Goal: Information Seeking & Learning: Learn about a topic

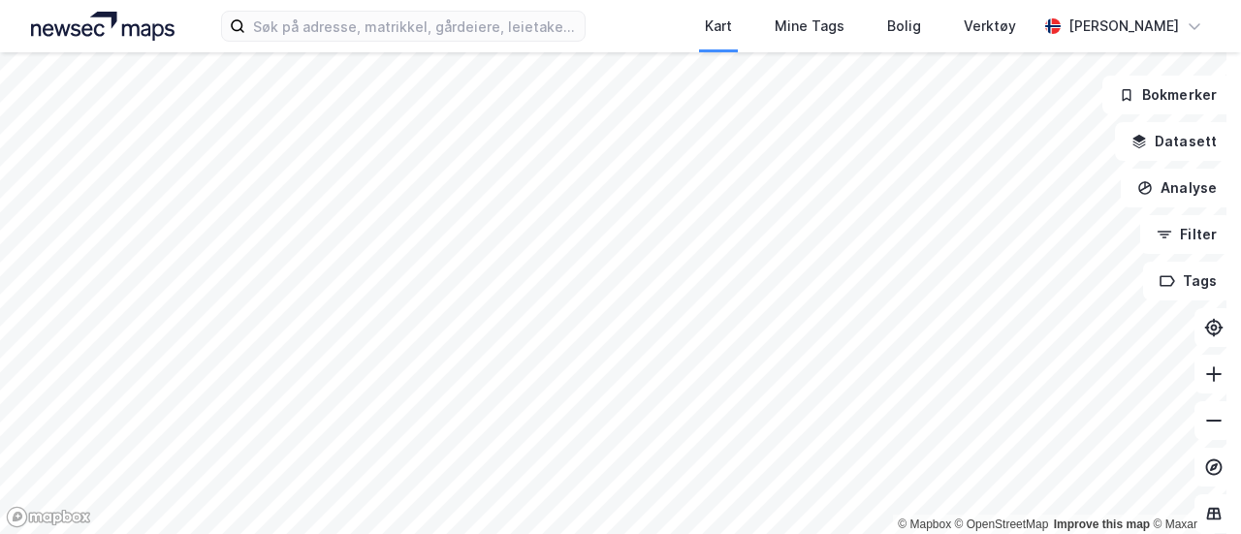
click at [115, 29] on img at bounding box center [103, 26] width 144 height 29
click at [80, 17] on img at bounding box center [103, 26] width 144 height 29
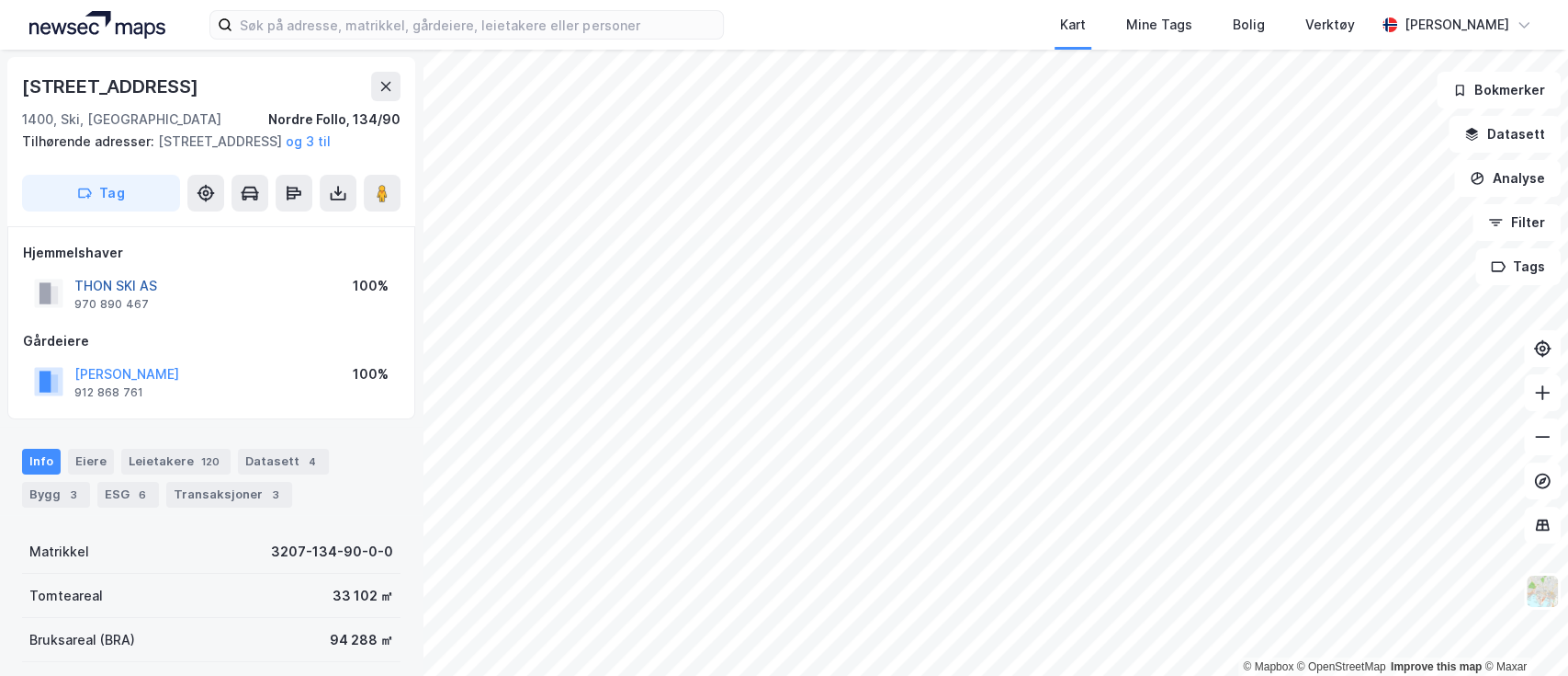
click at [0, 0] on button "THON SKI AS" at bounding box center [0, 0] width 0 height 0
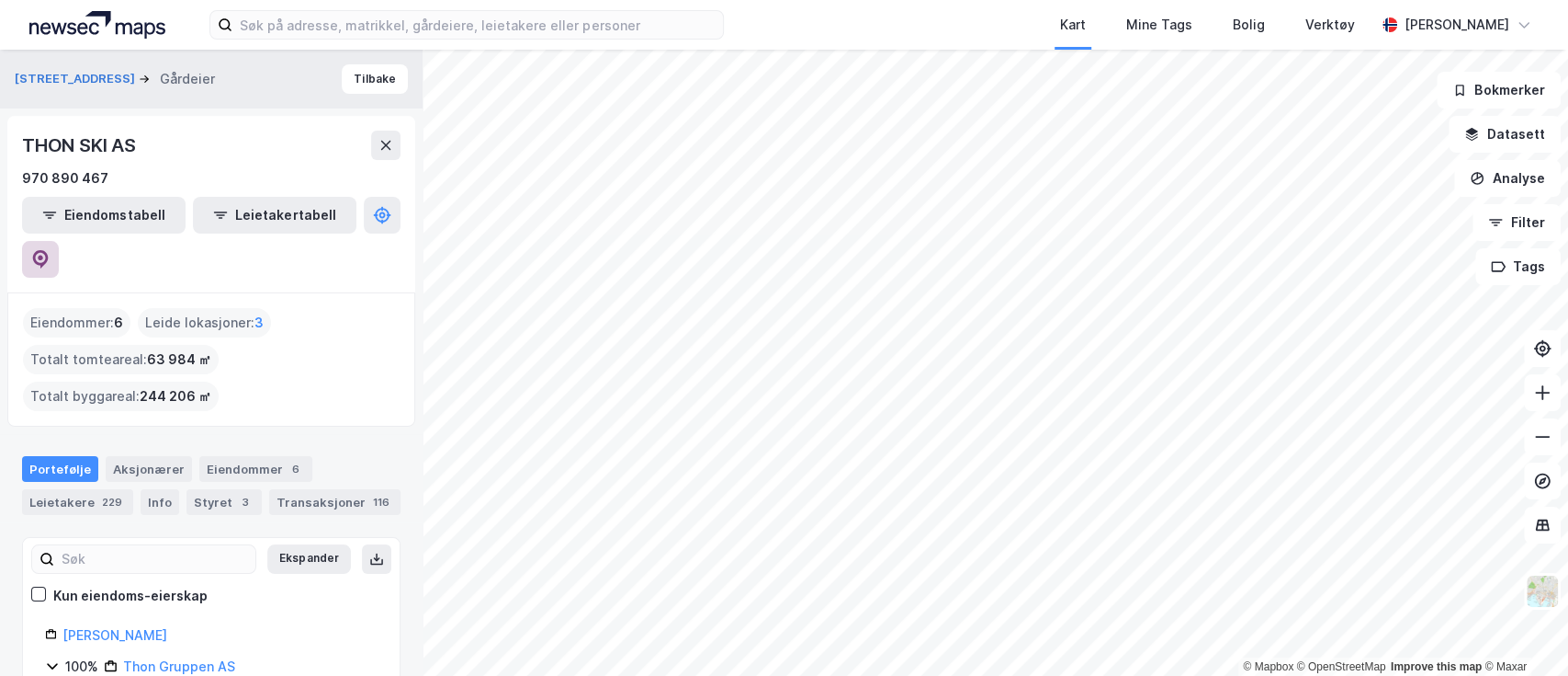
click at [59, 241] on button at bounding box center [40, 259] width 37 height 37
click at [372, 76] on button "Tilbake" at bounding box center [375, 79] width 66 height 29
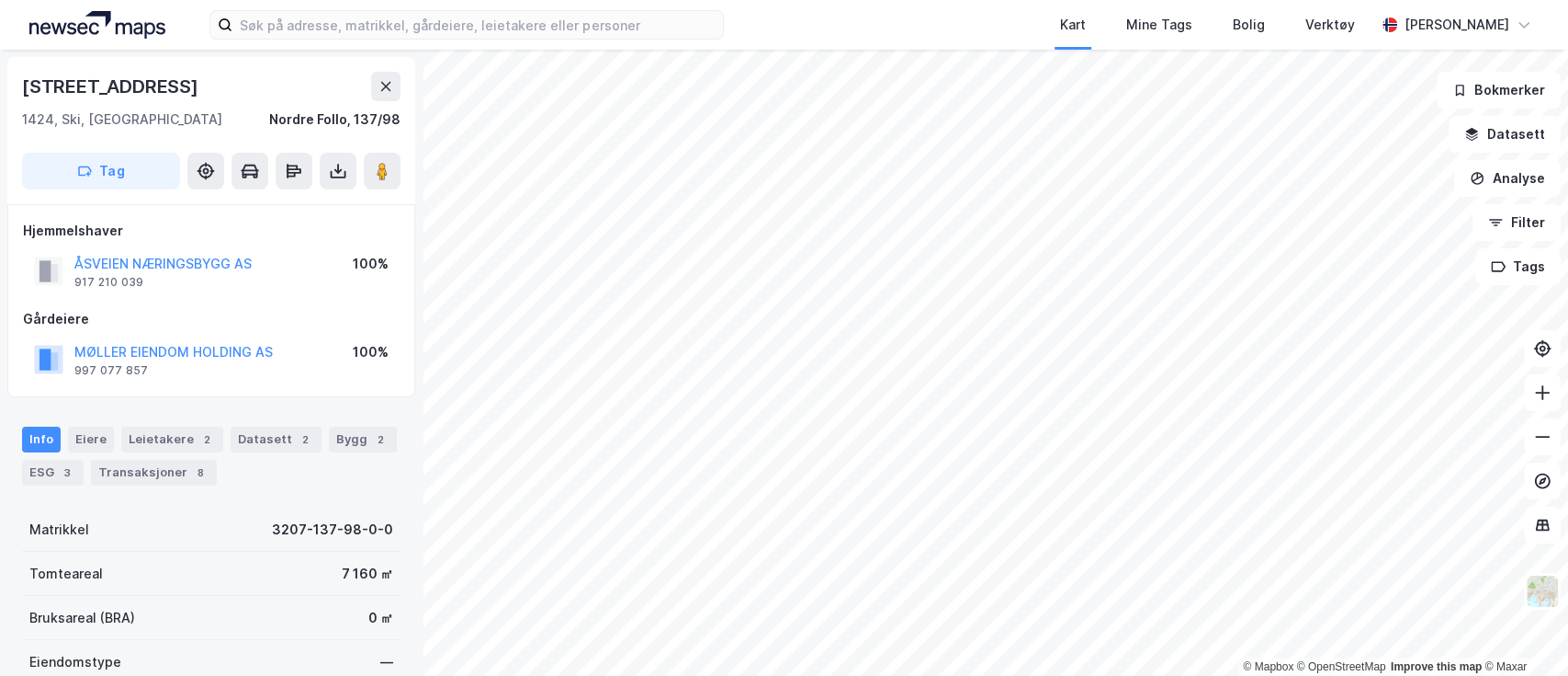
scroll to position [1, 0]
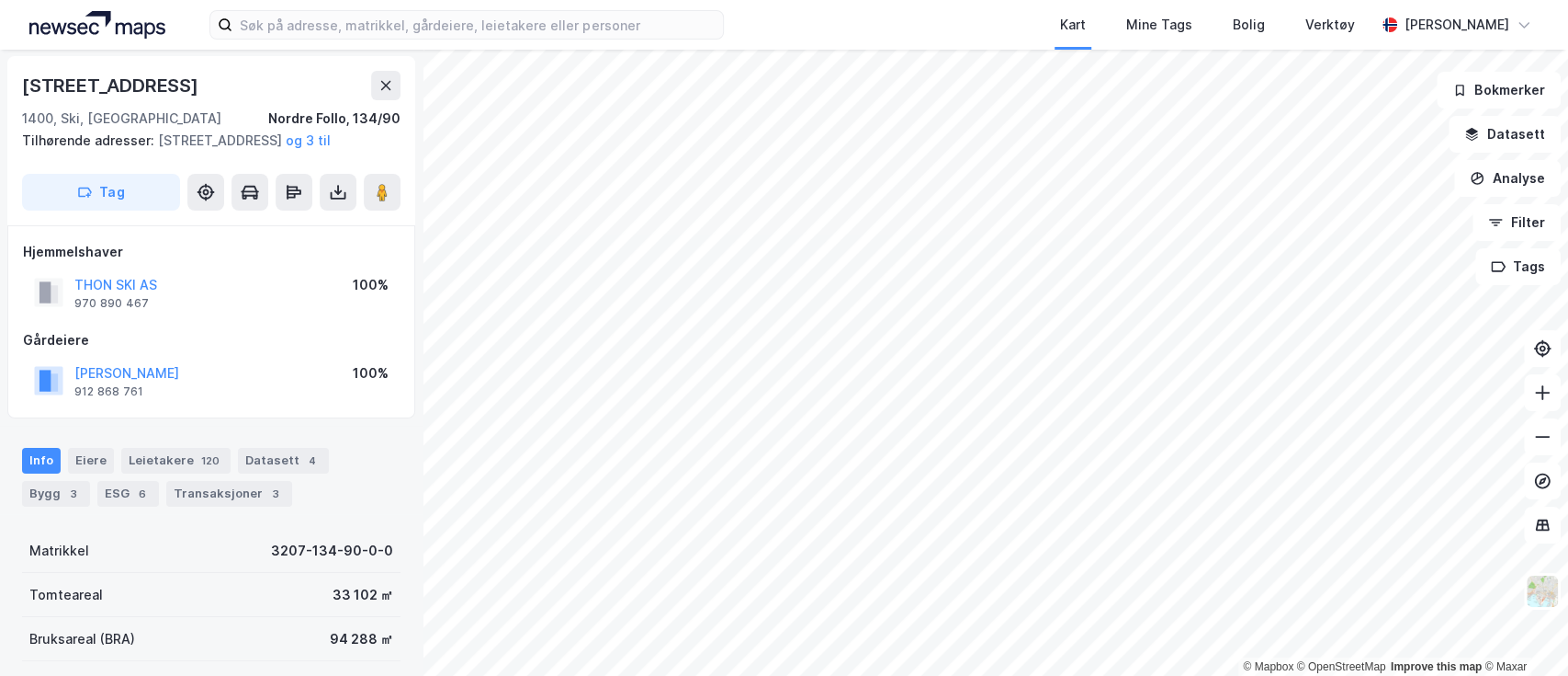
scroll to position [1, 0]
